Goal: Find specific page/section: Find specific page/section

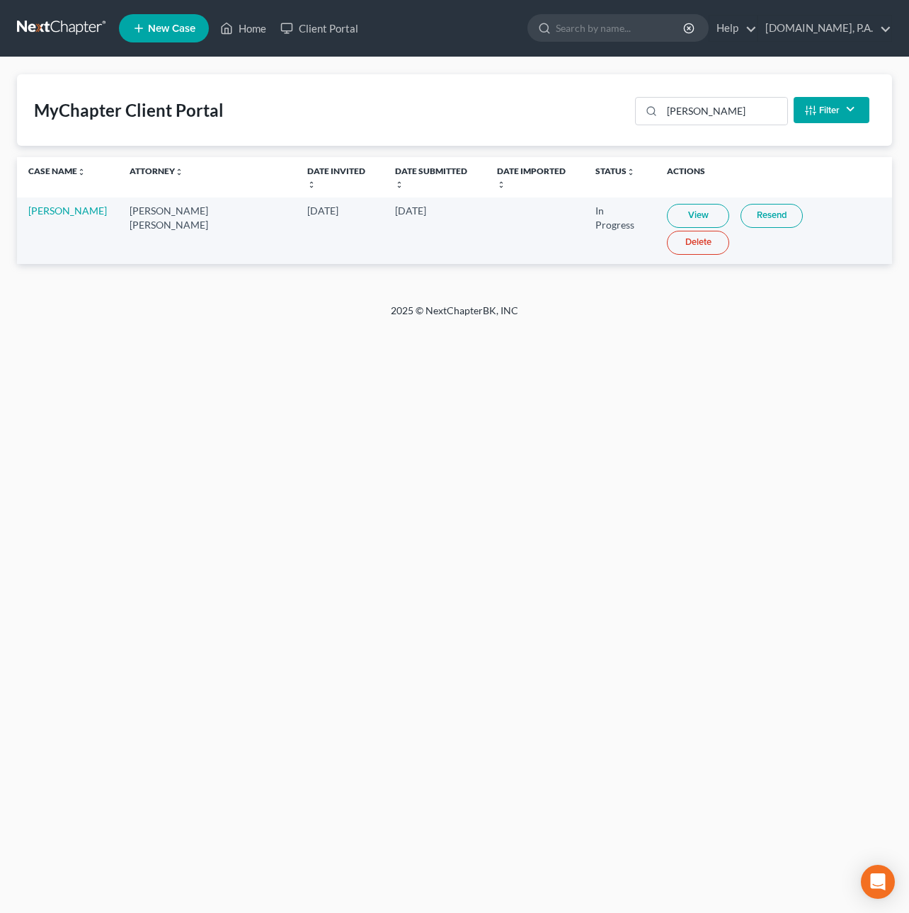
click at [77, 26] on link at bounding box center [62, 28] width 91 height 25
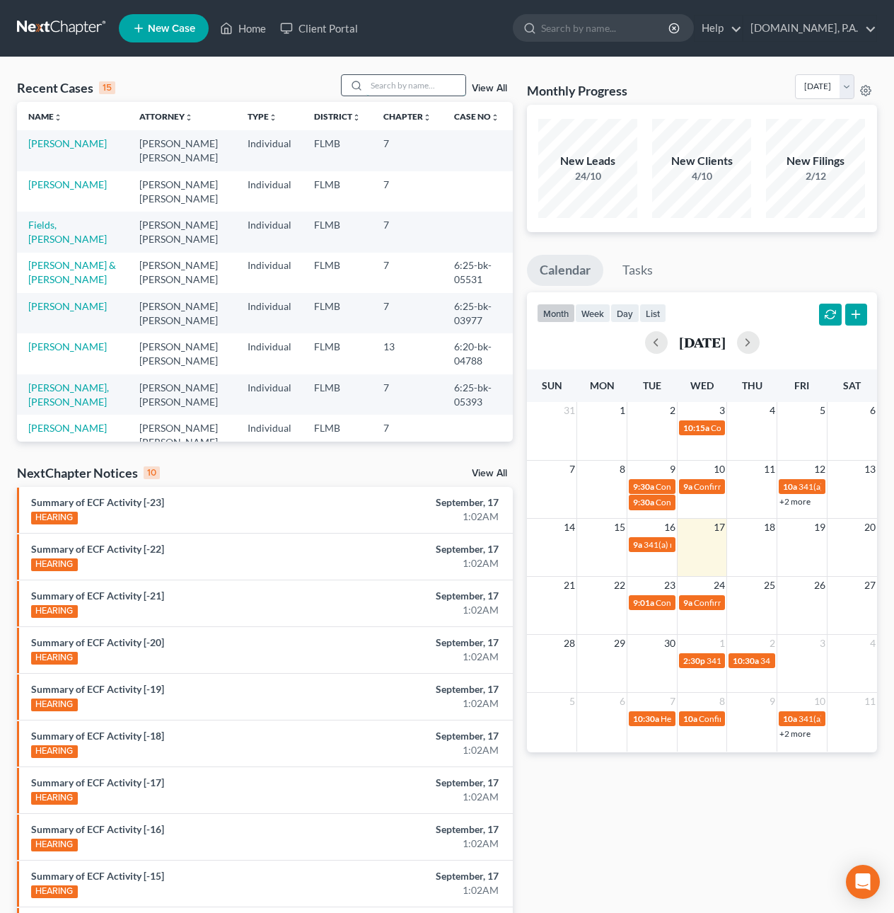
click at [413, 86] on input "search" at bounding box center [416, 85] width 99 height 21
type input "brendel"
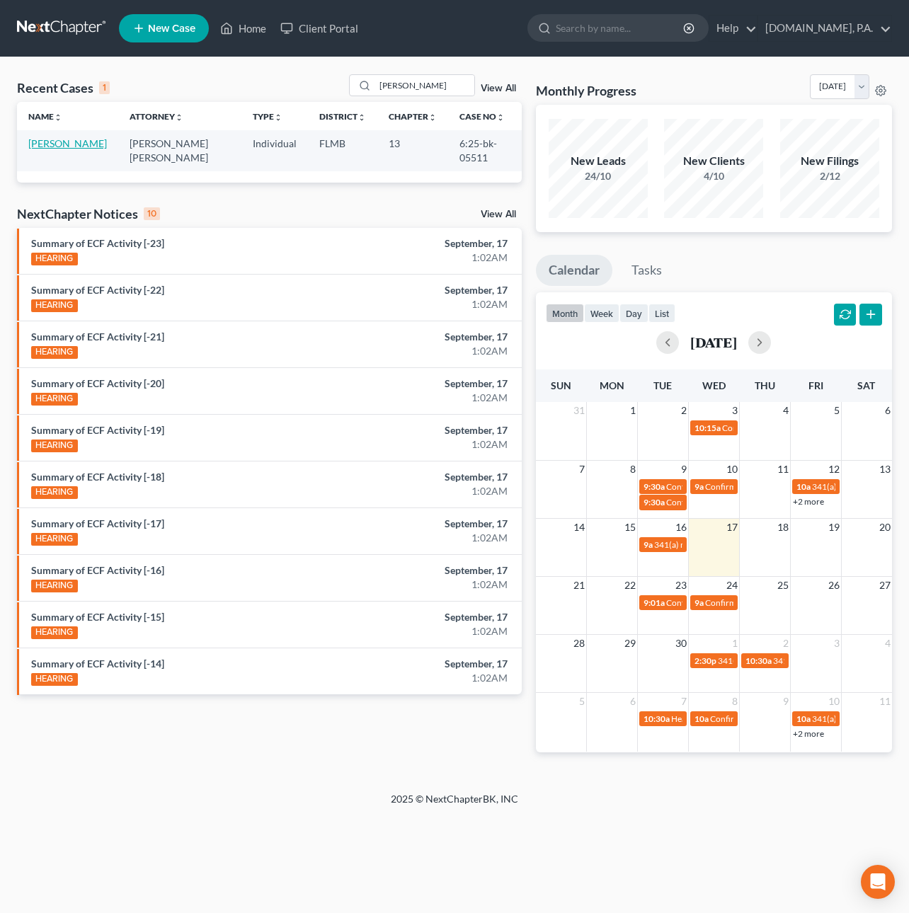
click at [51, 144] on link "[PERSON_NAME]" at bounding box center [67, 143] width 79 height 12
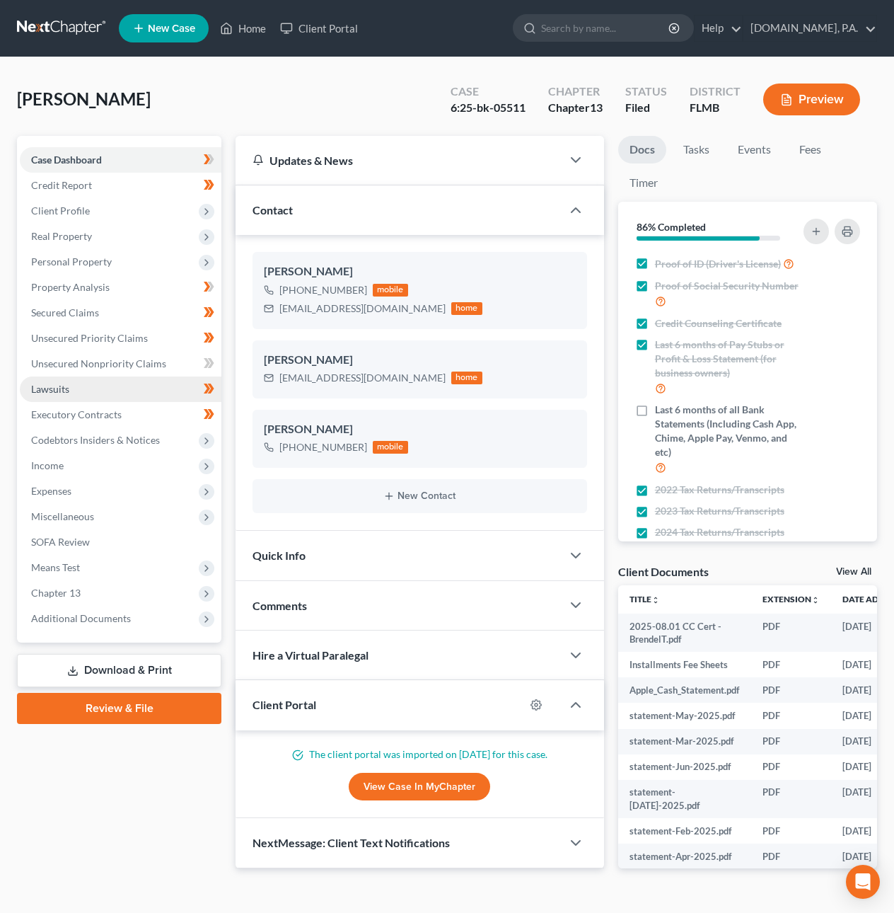
click at [75, 385] on link "Lawsuits" at bounding box center [121, 388] width 202 height 25
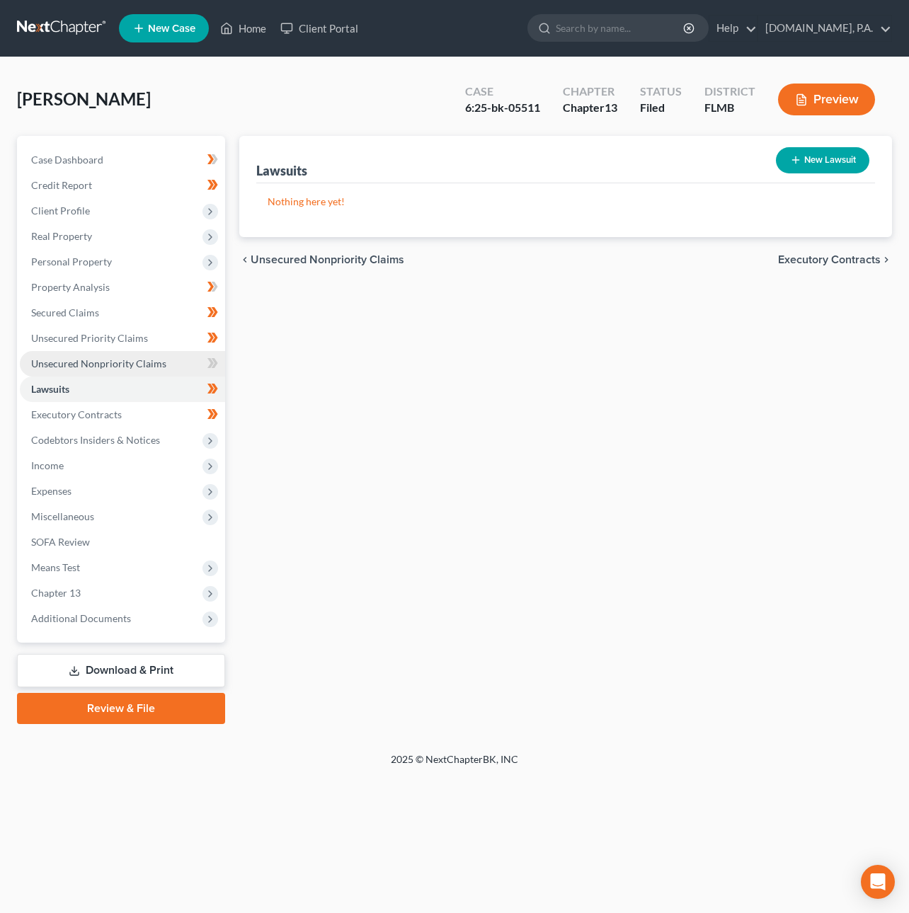
click at [80, 361] on span "Unsecured Nonpriority Claims" at bounding box center [98, 363] width 135 height 12
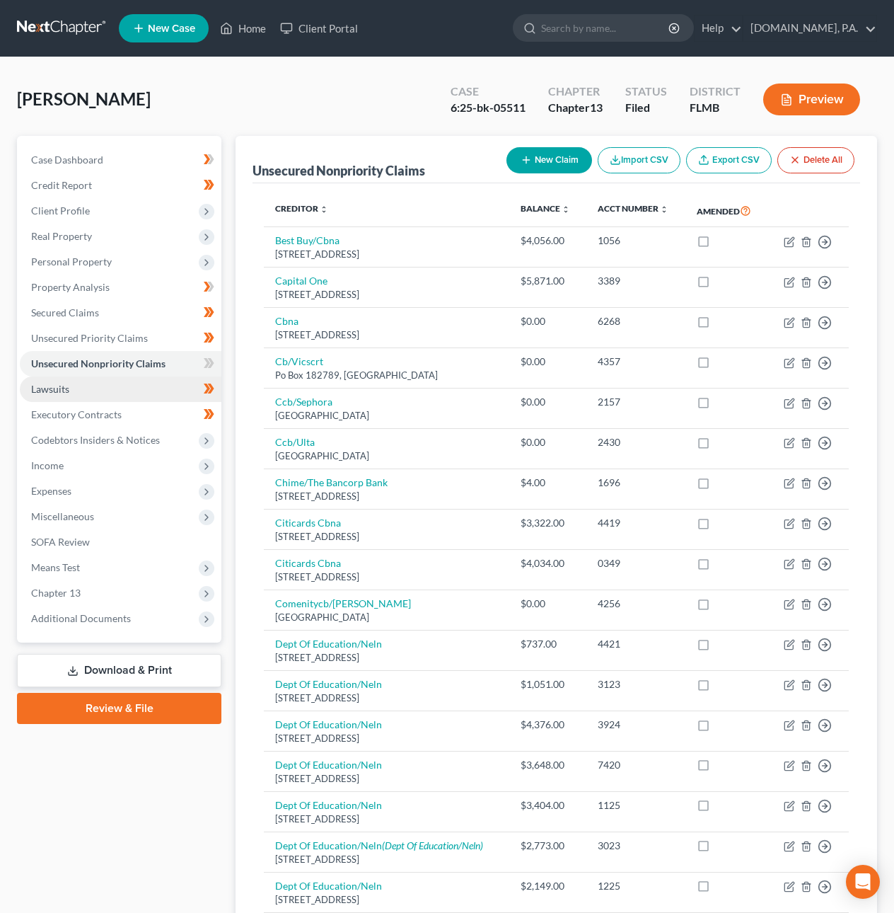
click at [76, 385] on link "Lawsuits" at bounding box center [121, 388] width 202 height 25
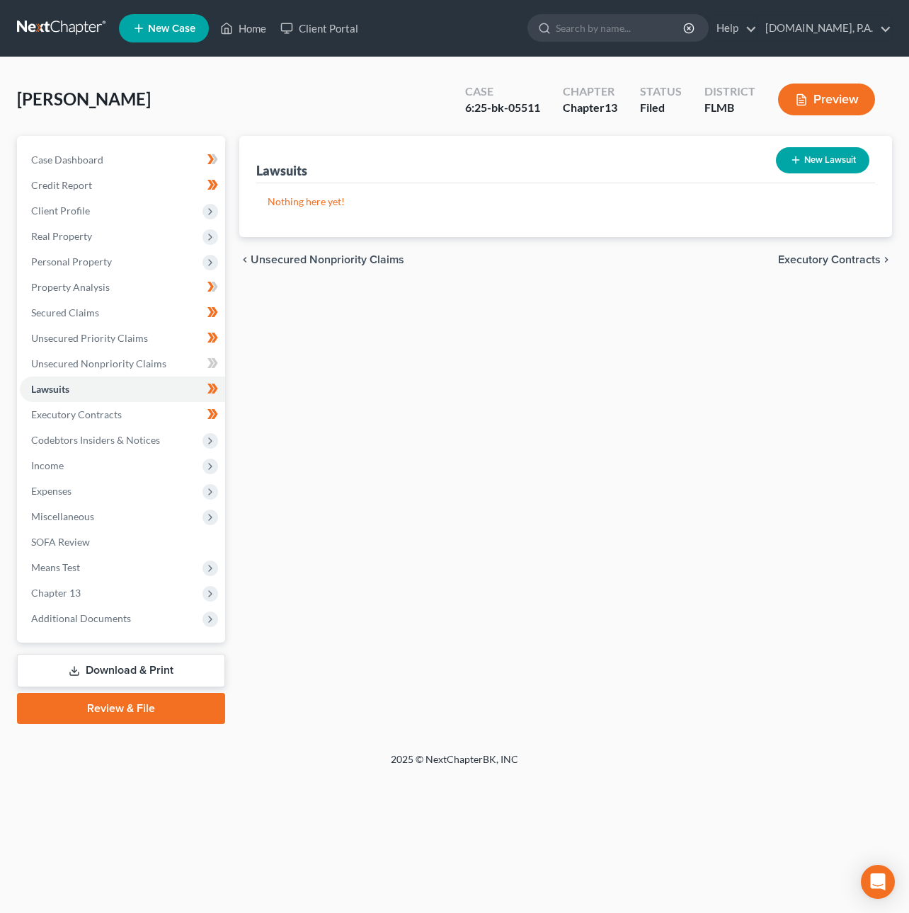
click at [64, 22] on link at bounding box center [62, 28] width 91 height 25
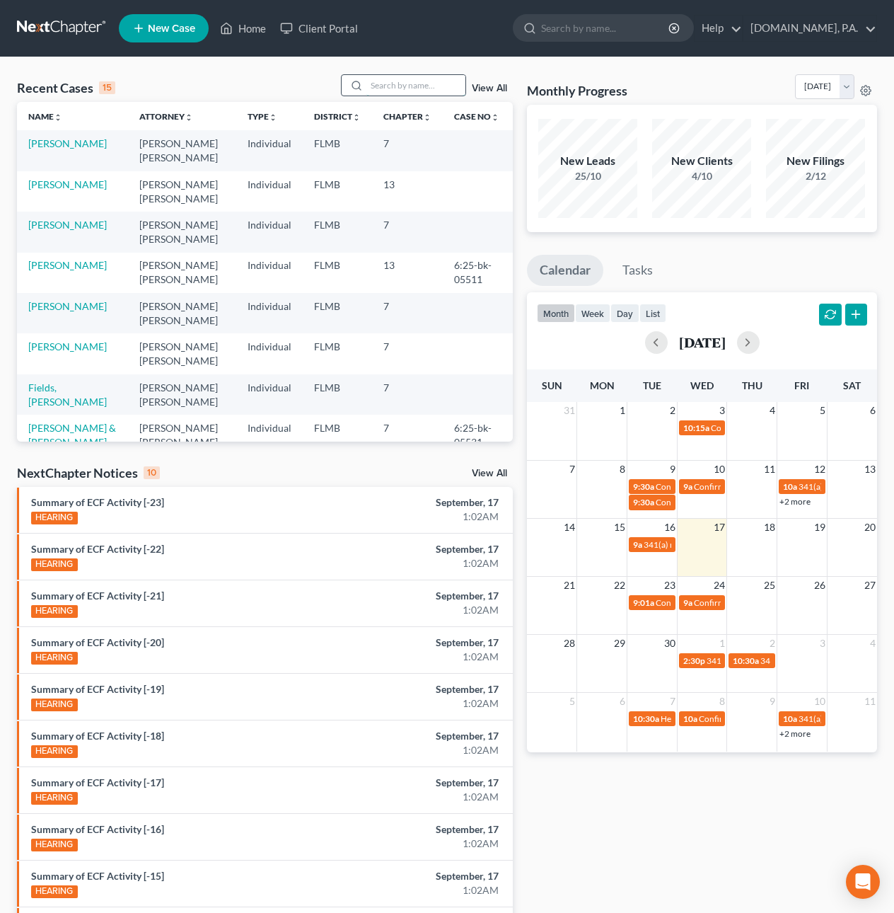
click at [380, 86] on input "search" at bounding box center [416, 85] width 99 height 21
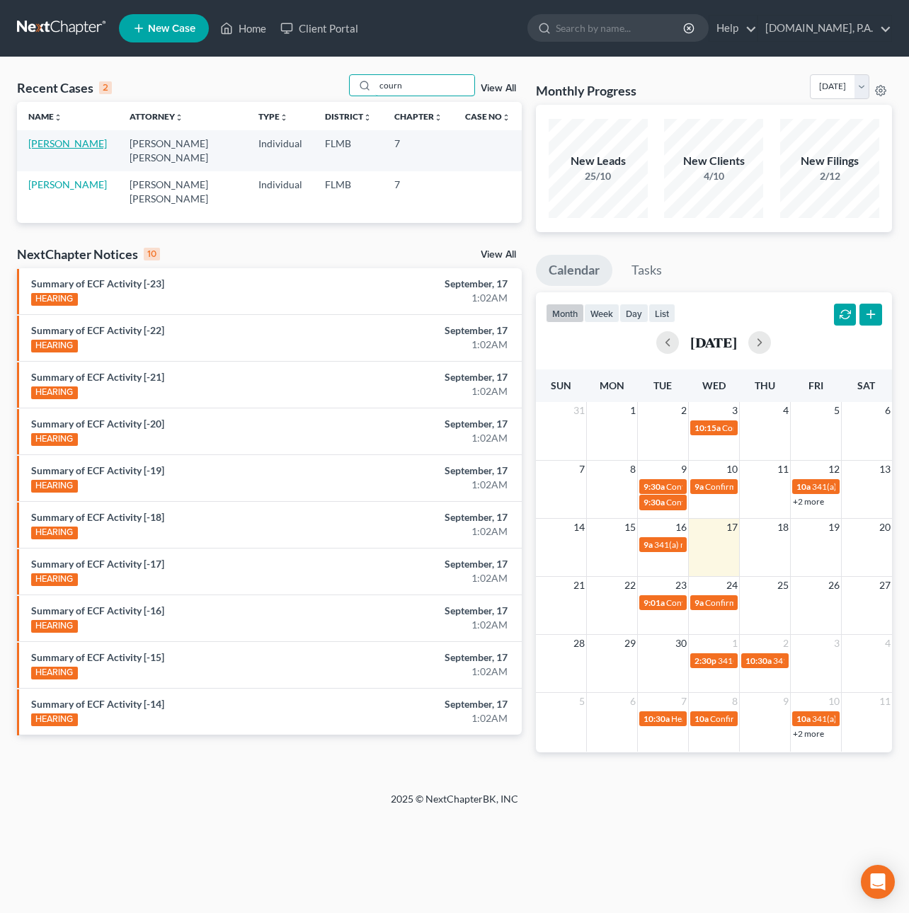
type input "courn"
click at [98, 142] on link "[PERSON_NAME]" at bounding box center [67, 143] width 79 height 12
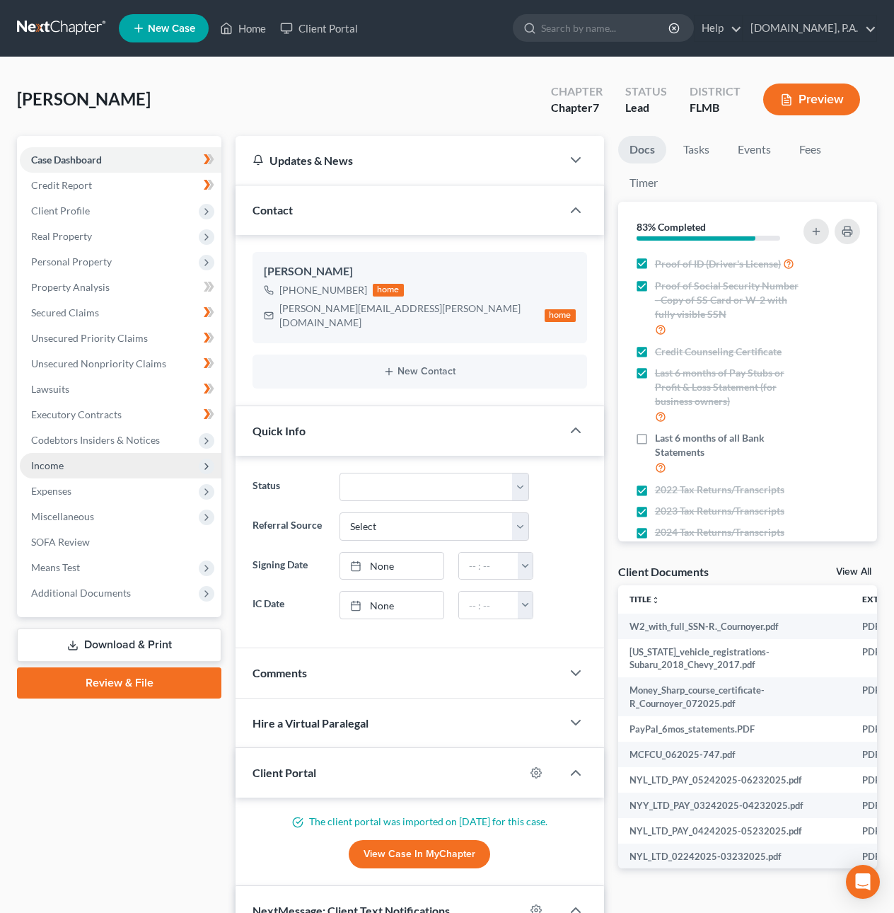
click at [103, 468] on span "Income" at bounding box center [121, 465] width 202 height 25
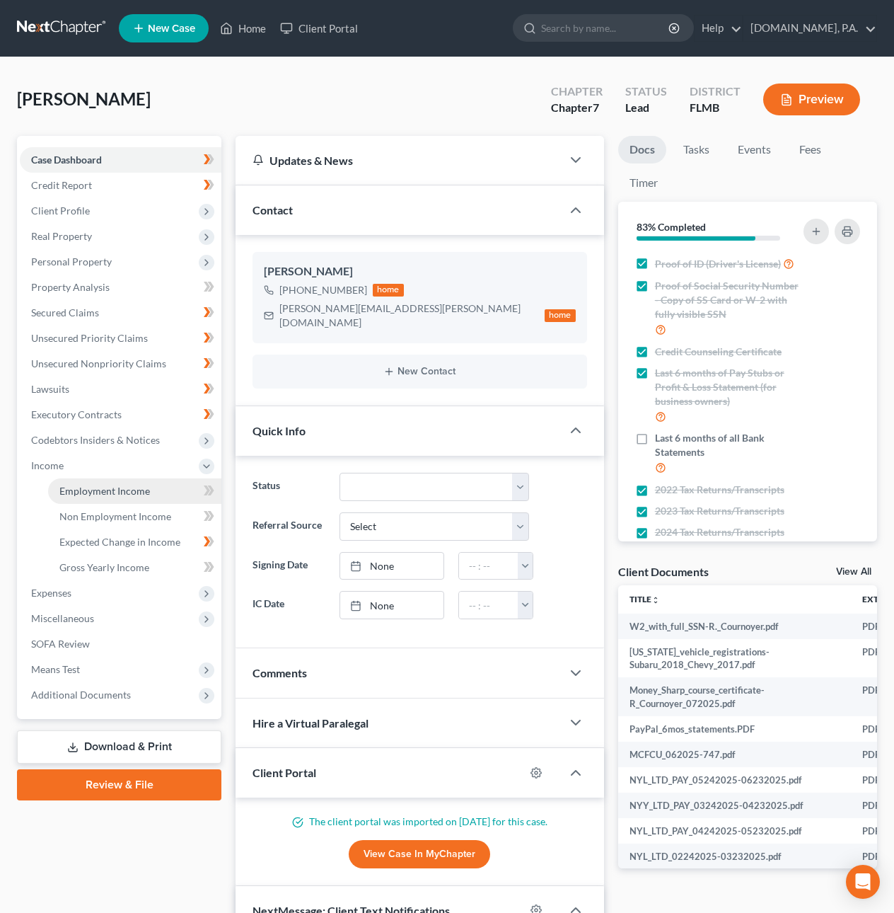
click at [98, 485] on span "Employment Income" at bounding box center [104, 491] width 91 height 12
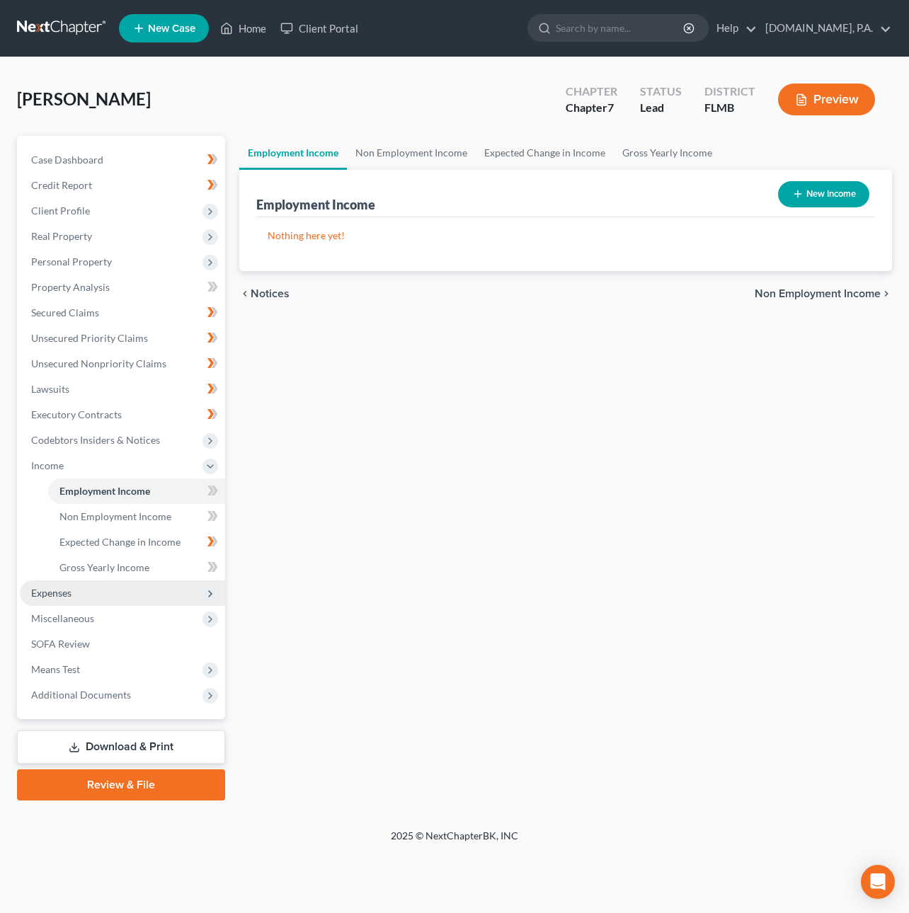
click at [70, 589] on span "Expenses" at bounding box center [51, 593] width 40 height 12
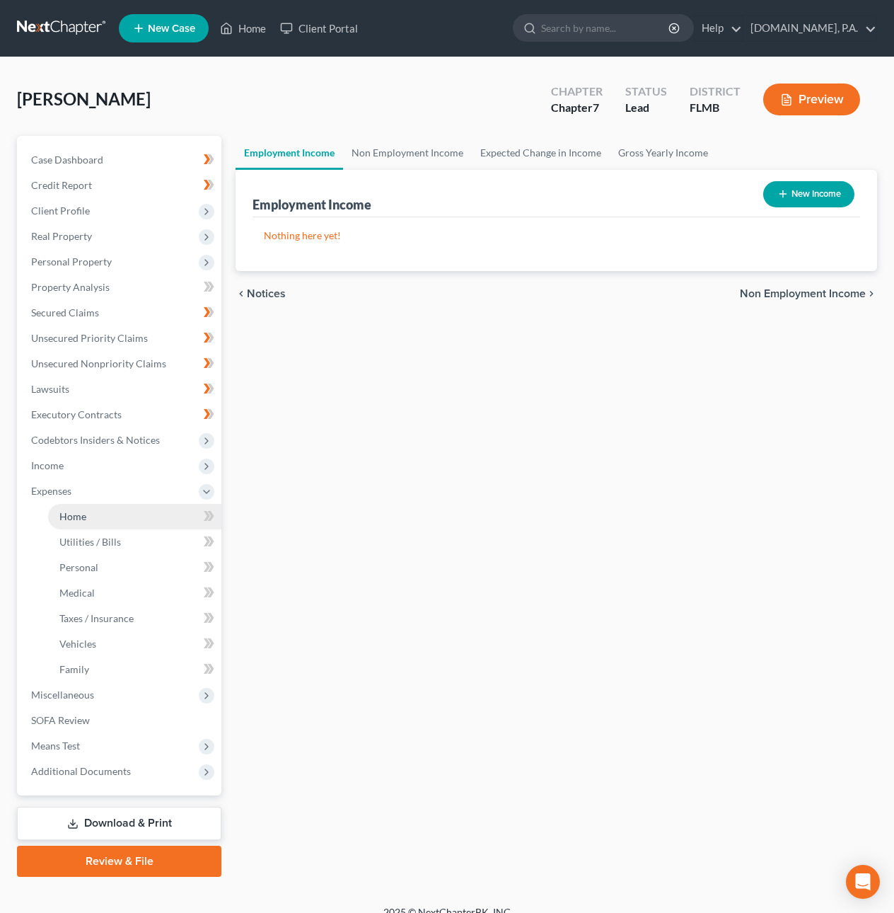
click at [92, 518] on link "Home" at bounding box center [134, 516] width 173 height 25
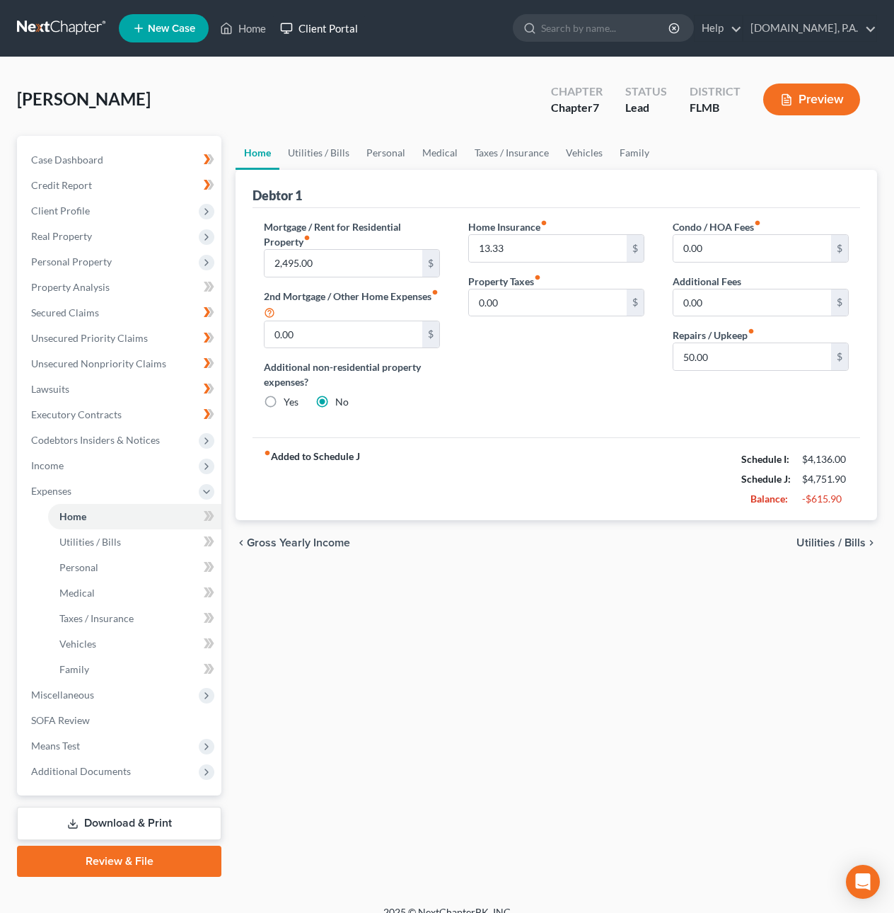
click at [312, 25] on link "Client Portal" at bounding box center [319, 28] width 92 height 25
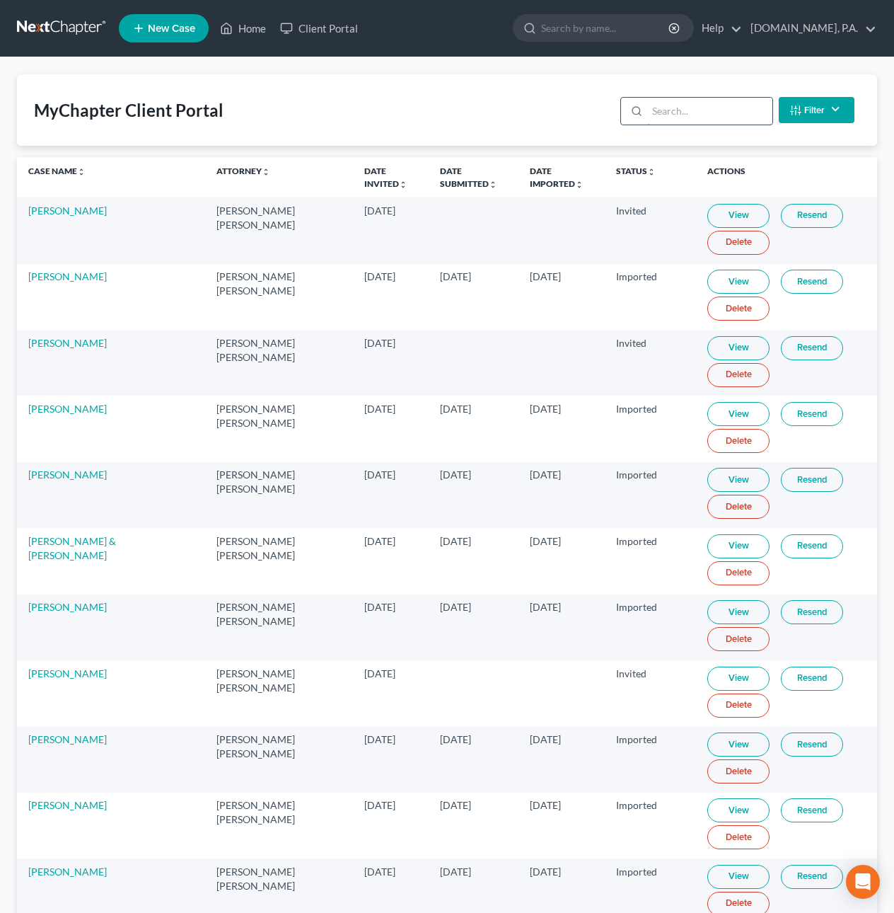
click at [699, 106] on input "search" at bounding box center [709, 111] width 125 height 27
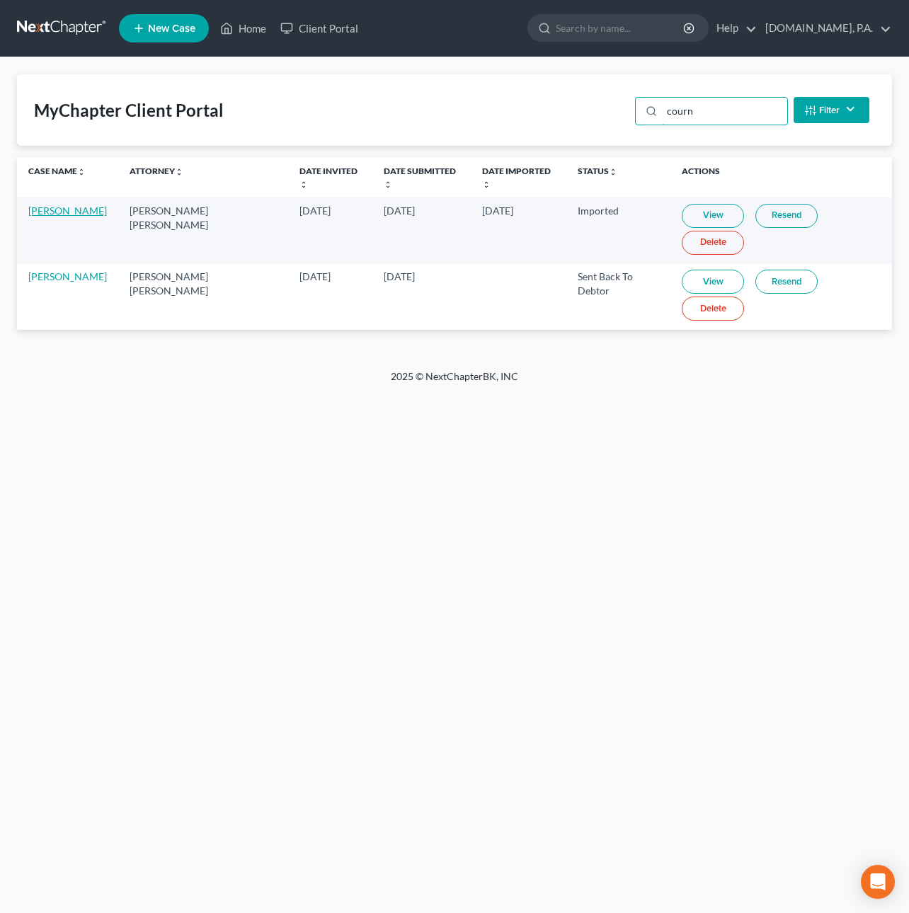
type input "courn"
click at [80, 205] on link "Robin Cournoyer" at bounding box center [67, 211] width 79 height 12
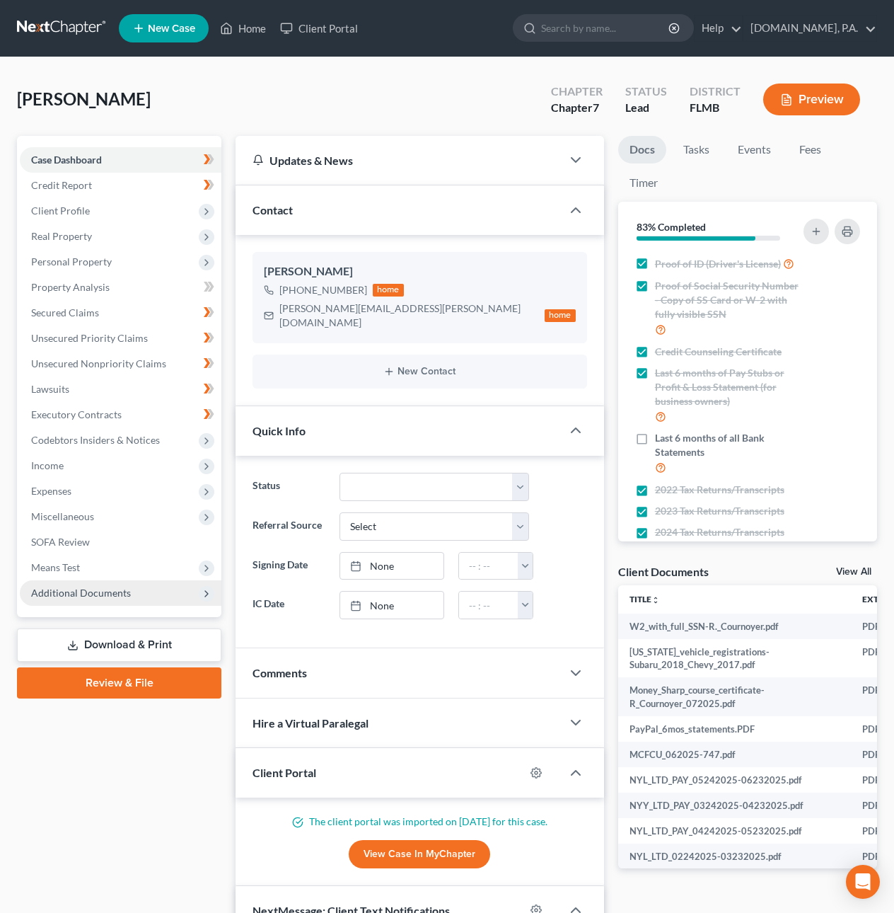
click at [91, 591] on span "Additional Documents" at bounding box center [81, 593] width 100 height 12
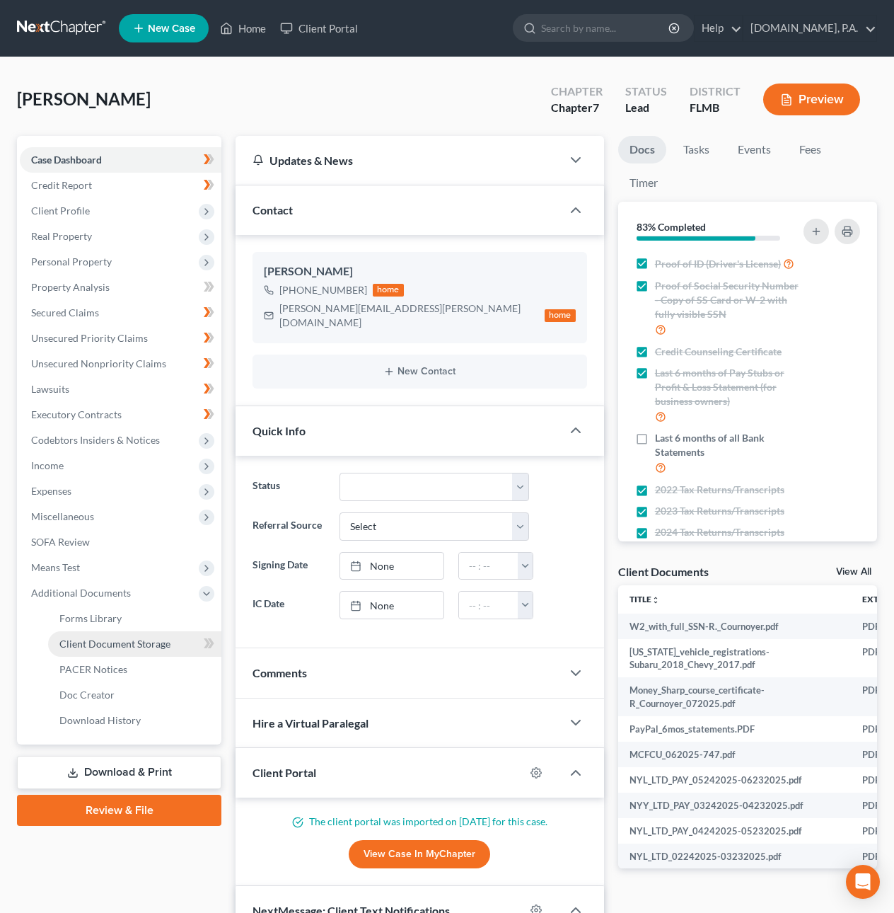
click at [106, 639] on span "Client Document Storage" at bounding box center [114, 644] width 111 height 12
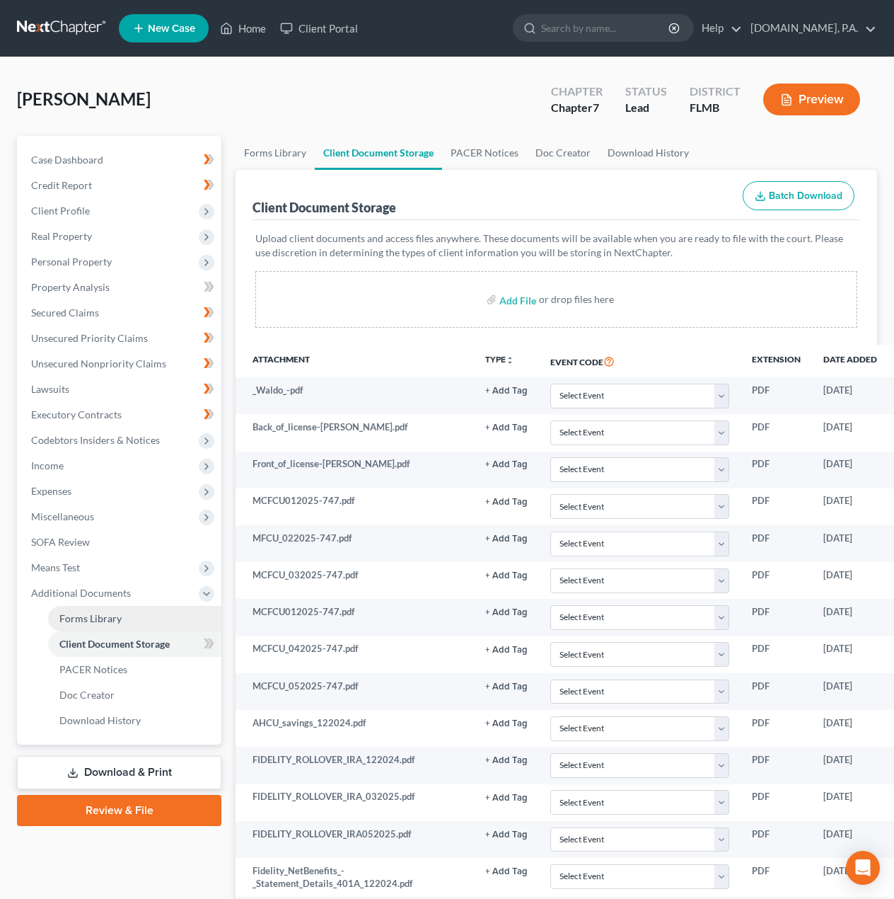
click at [89, 616] on span "Forms Library" at bounding box center [90, 618] width 62 height 12
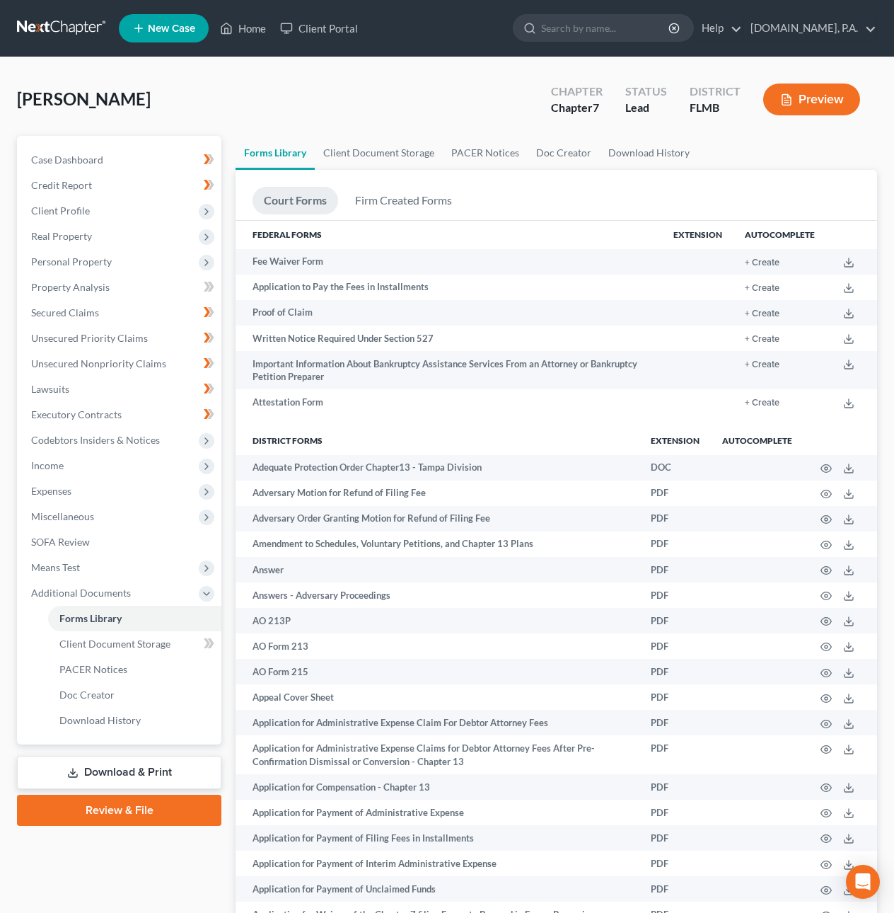
click at [59, 29] on link at bounding box center [62, 28] width 91 height 25
